Goal: Task Accomplishment & Management: Use online tool/utility

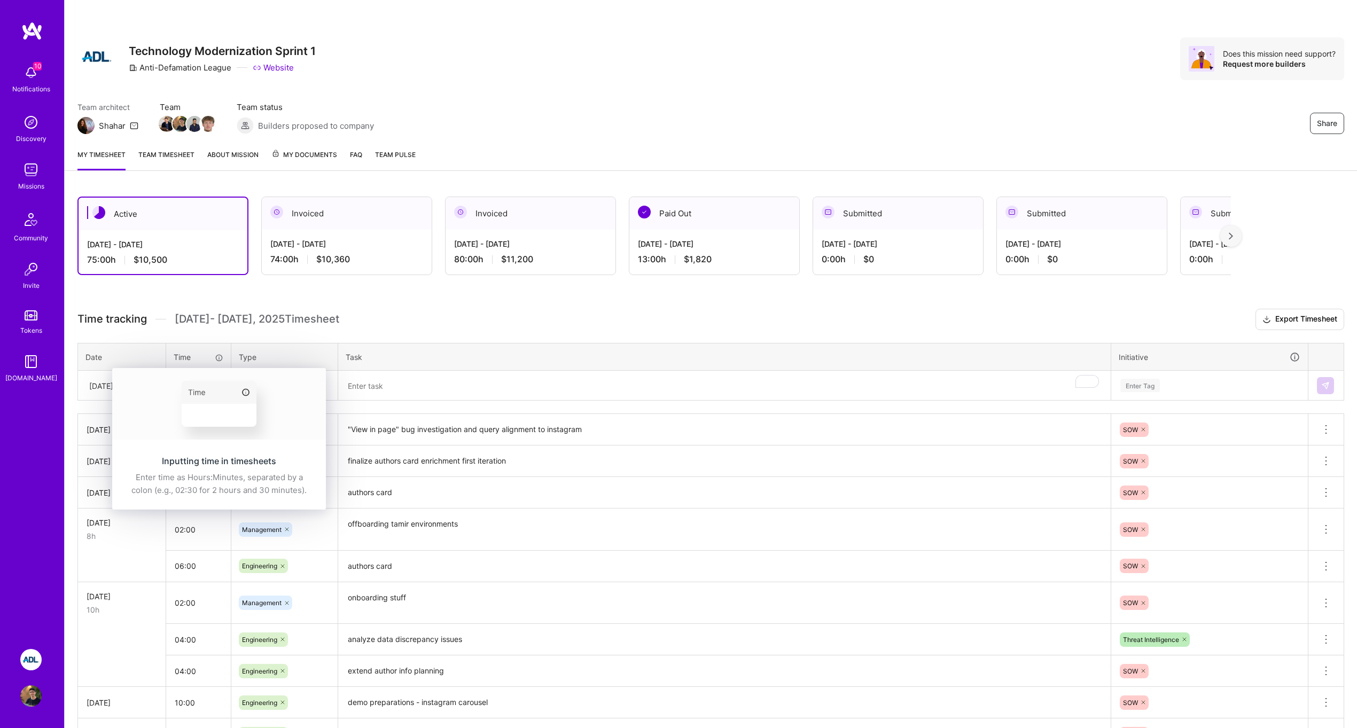
click at [192, 386] on img at bounding box center [219, 404] width 214 height 72
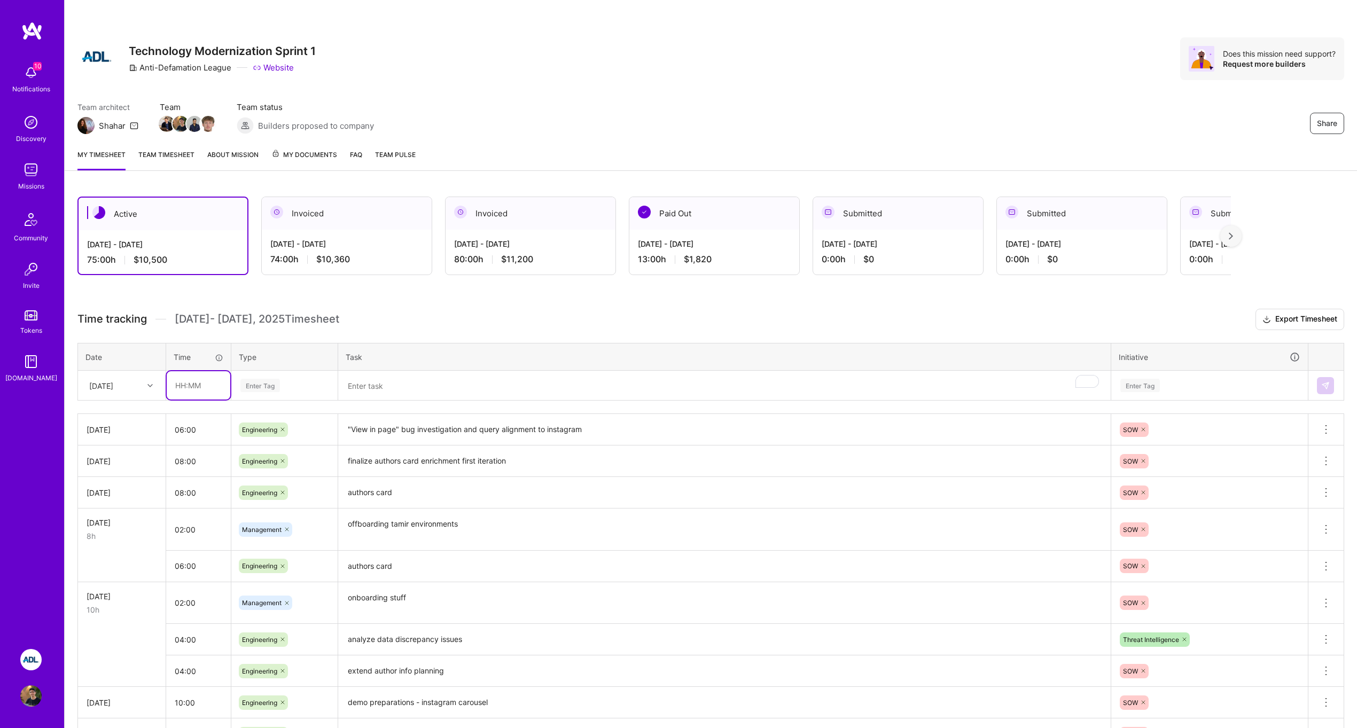
click at [189, 388] on input "text" at bounding box center [199, 385] width 64 height 28
type input "10:00"
click at [252, 496] on span "Engineering" at bounding box center [260, 496] width 46 height 14
click at [398, 391] on textarea "To enrich screen reader interactions, please activate Accessibility in Grammarl…" at bounding box center [724, 386] width 770 height 28
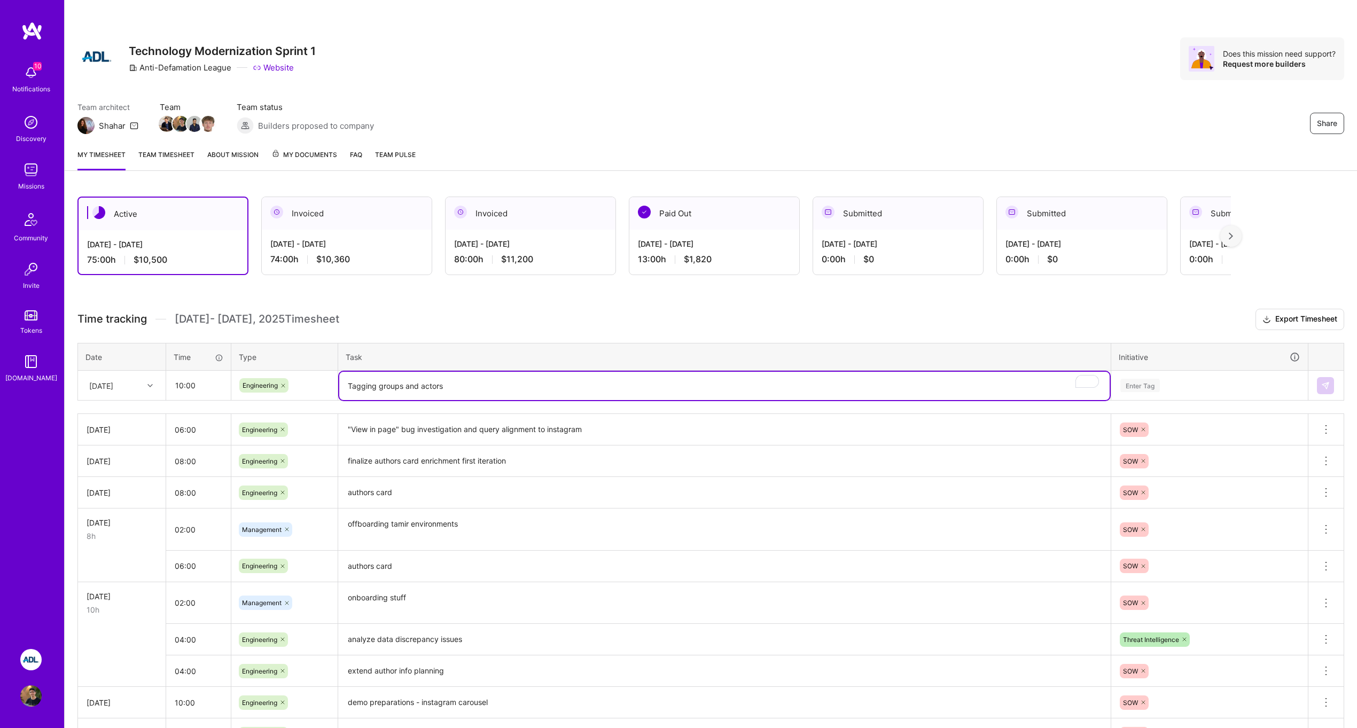
click at [763, 397] on textarea "Tagging groups and actors" at bounding box center [724, 386] width 770 height 28
type textarea "Allow tagging both groups and actors"
click at [1159, 392] on div "Enter Tag" at bounding box center [1210, 386] width 196 height 28
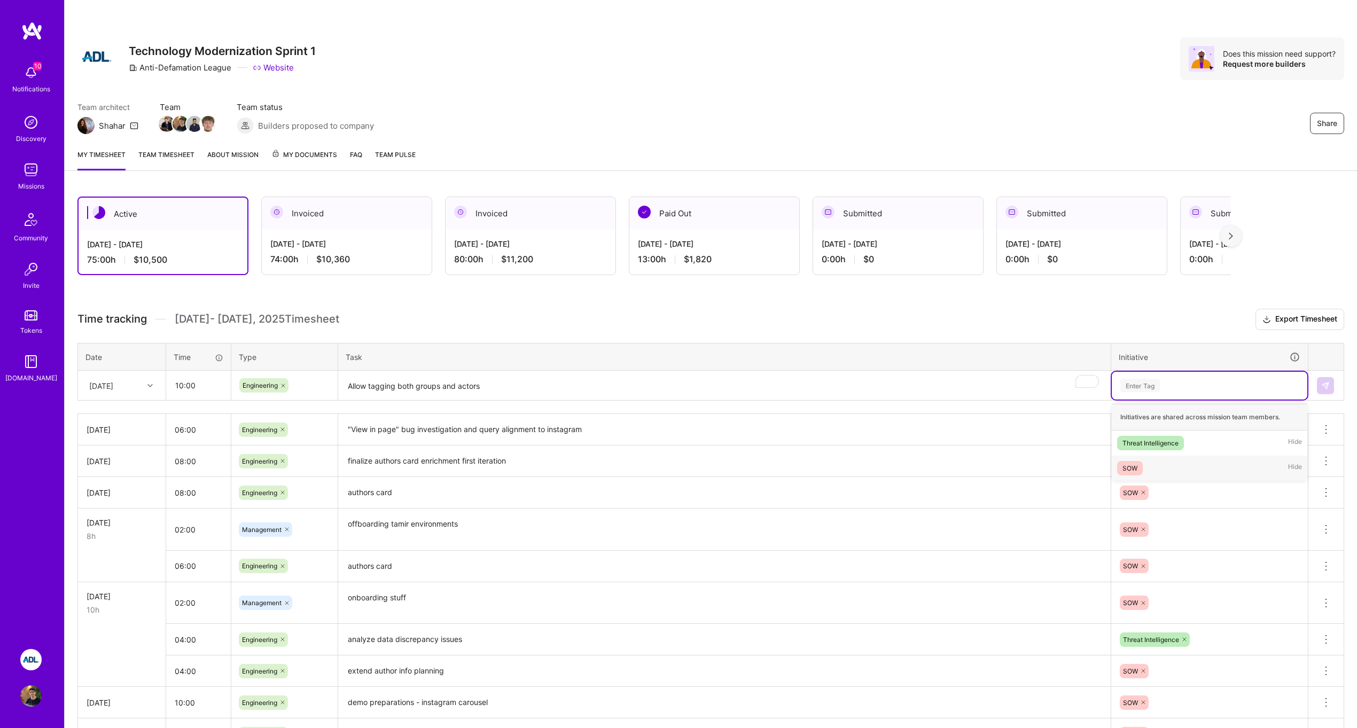
click at [1171, 462] on div "SOW Hide" at bounding box center [1210, 468] width 196 height 25
click at [1326, 385] on img at bounding box center [1325, 385] width 9 height 9
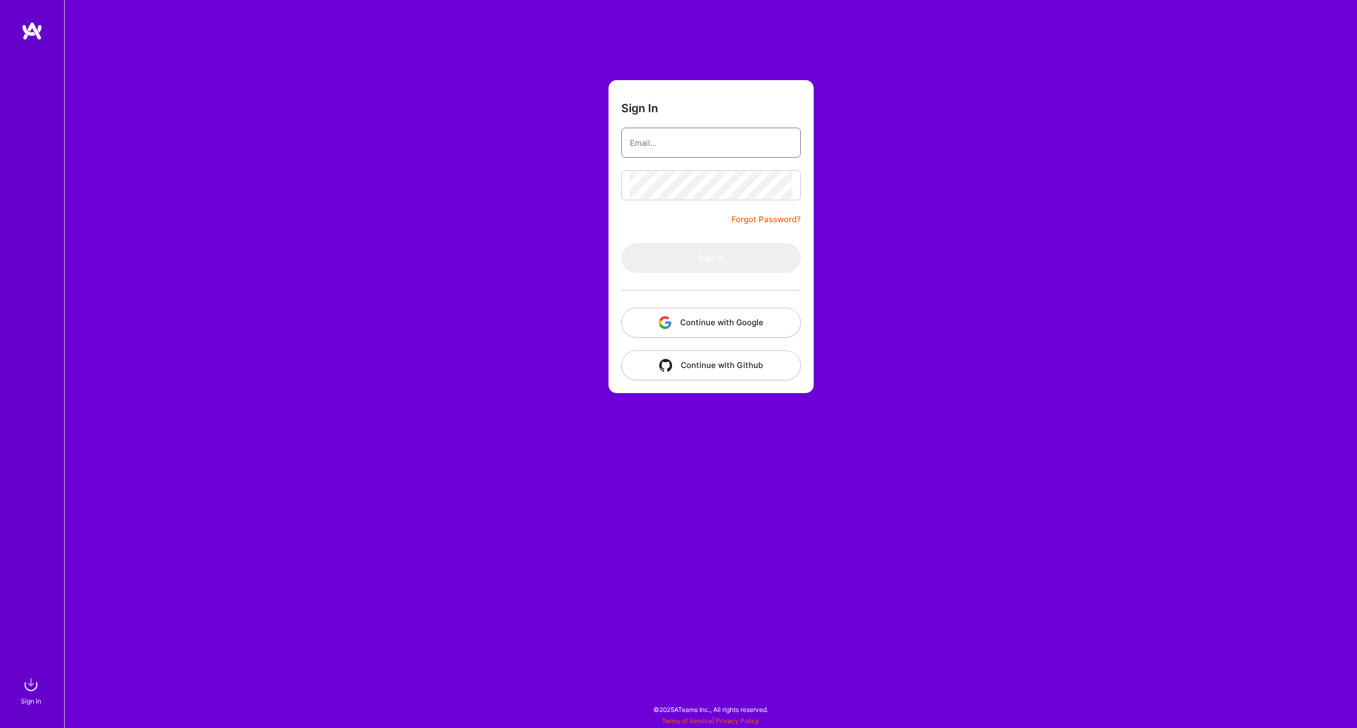
type input "[EMAIL_ADDRESS][PERSON_NAME][DOMAIN_NAME]"
click at [745, 269] on button "Sign In" at bounding box center [711, 258] width 180 height 30
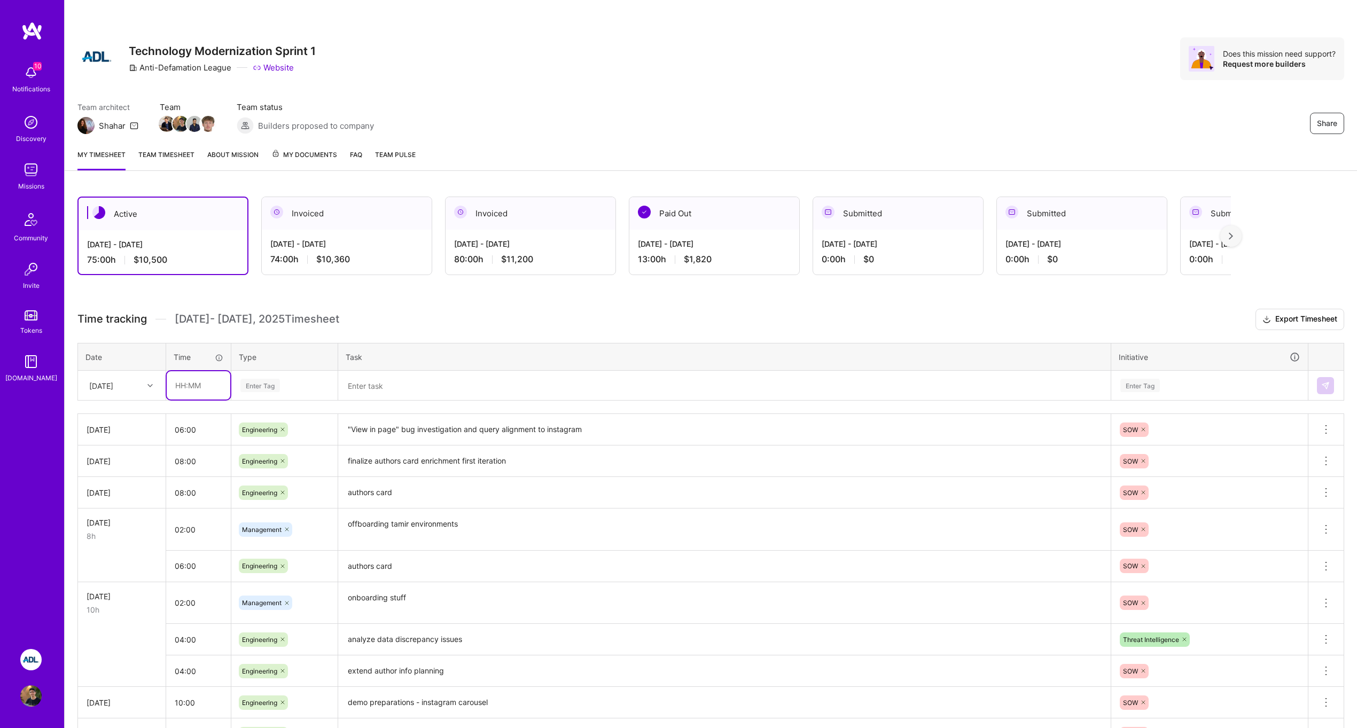
click at [197, 386] on input "text" at bounding box center [199, 385] width 64 height 28
type input "10:00"
type input "eng"
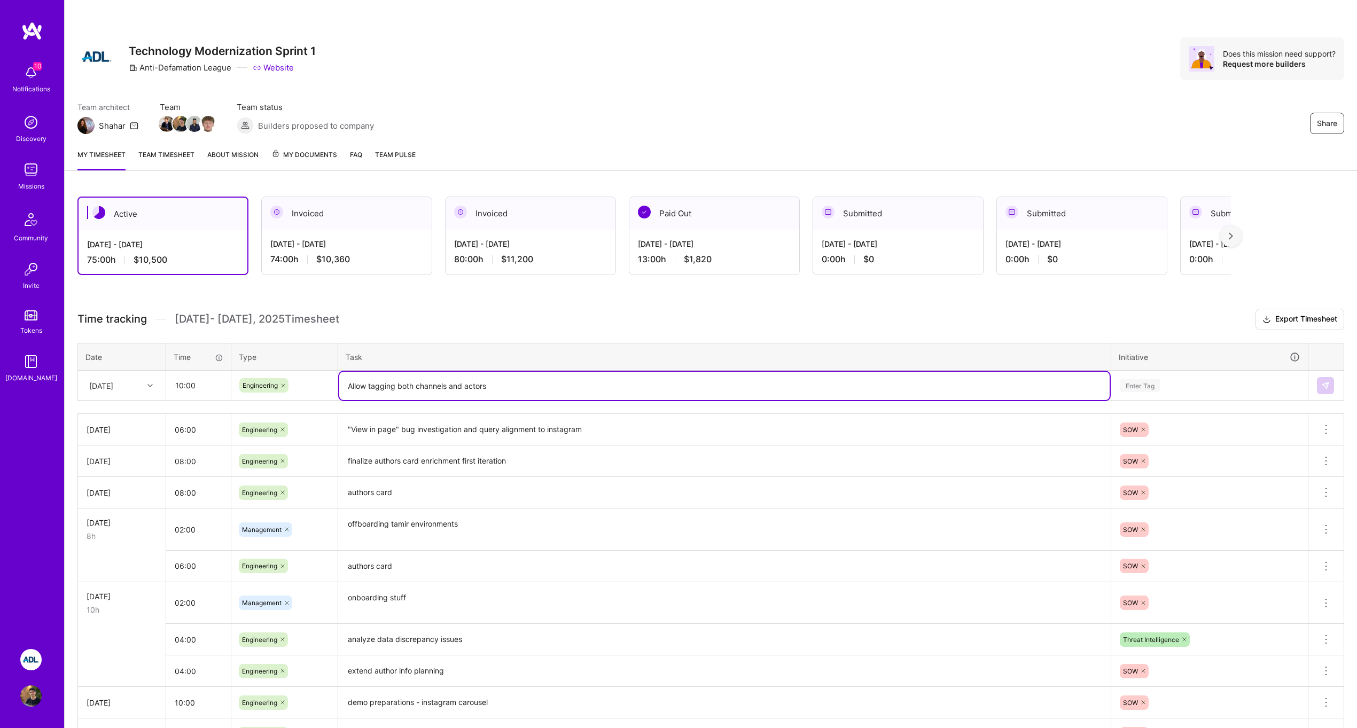
type textarea "Allow tagging both channels and actors"
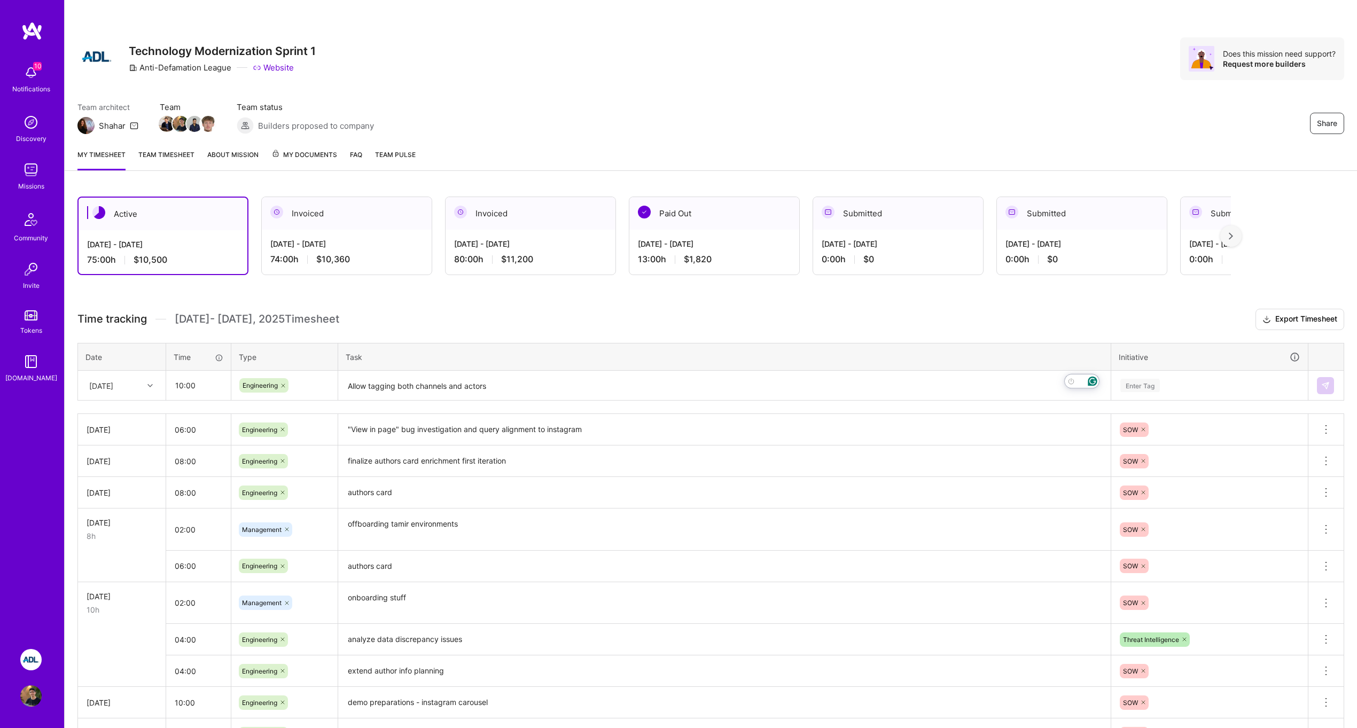
click at [1164, 385] on div "Enter Tag" at bounding box center [1209, 385] width 181 height 13
click at [1166, 465] on div "SOW Hide" at bounding box center [1210, 468] width 196 height 25
click at [1323, 386] on img at bounding box center [1325, 385] width 9 height 9
